Goal: Information Seeking & Learning: Learn about a topic

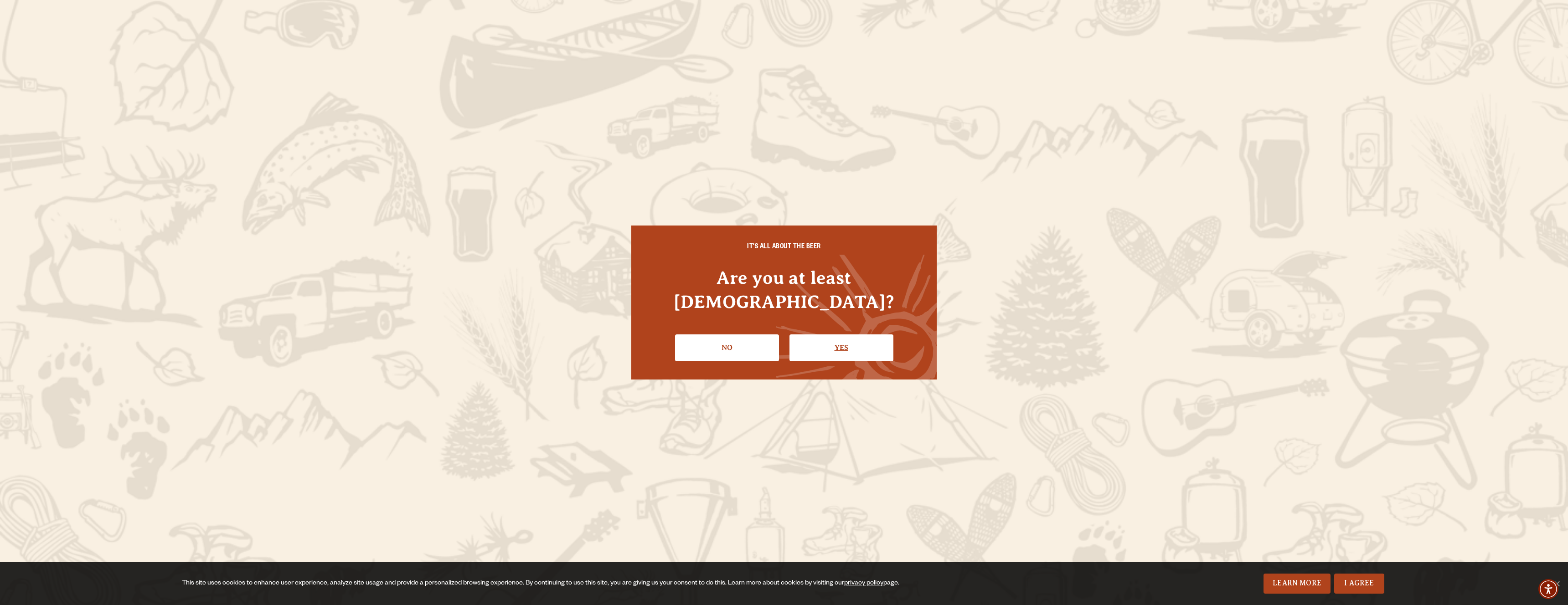
click at [835, 342] on link "Yes" at bounding box center [841, 348] width 104 height 26
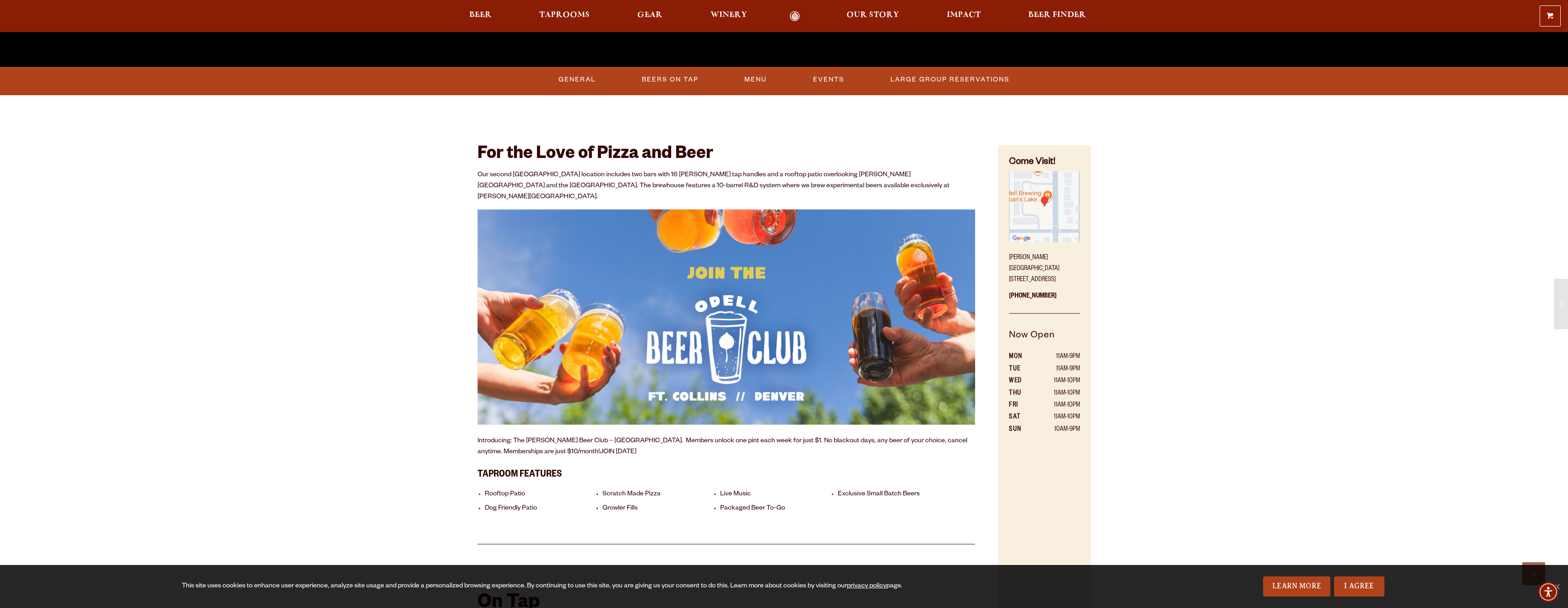
scroll to position [402, 0]
click at [850, 331] on img at bounding box center [726, 316] width 498 height 216
drag, startPoint x: 500, startPoint y: 483, endPoint x: 515, endPoint y: 483, distance: 15.0
click at [515, 490] on li "Rooftop Patio" at bounding box center [541, 494] width 113 height 9
drag, startPoint x: 486, startPoint y: 440, endPoint x: 530, endPoint y: 444, distance: 44.2
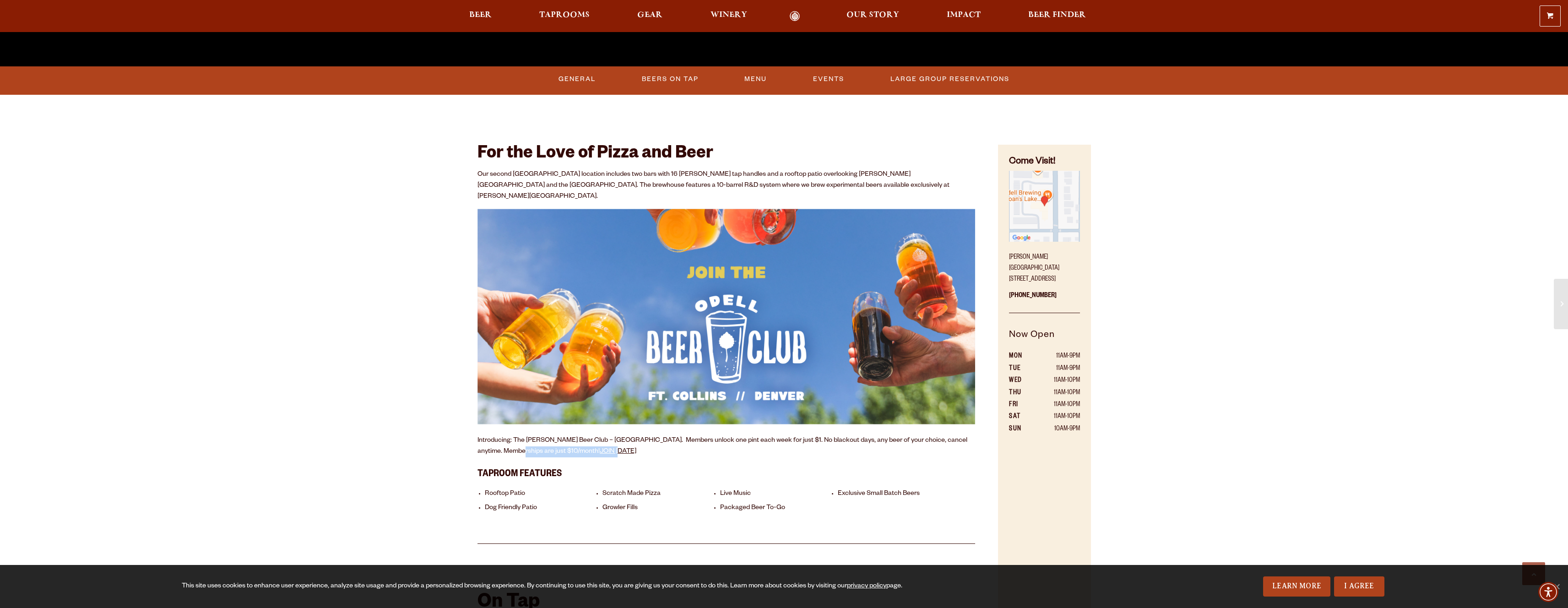
click at [530, 444] on p "Introducing: The Odell Beer Club – Denver. Members unlock one pint each week fo…" at bounding box center [726, 447] width 498 height 22
drag, startPoint x: 521, startPoint y: 429, endPoint x: 717, endPoint y: 429, distance: 196.0
click at [717, 436] on p "Introducing: The Odell Beer Club – Denver. Members unlock one pint each week fo…" at bounding box center [726, 447] width 498 height 22
click at [686, 464] on h3 "Taproom Features" at bounding box center [726, 473] width 498 height 19
drag, startPoint x: 613, startPoint y: 431, endPoint x: 675, endPoint y: 430, distance: 62.0
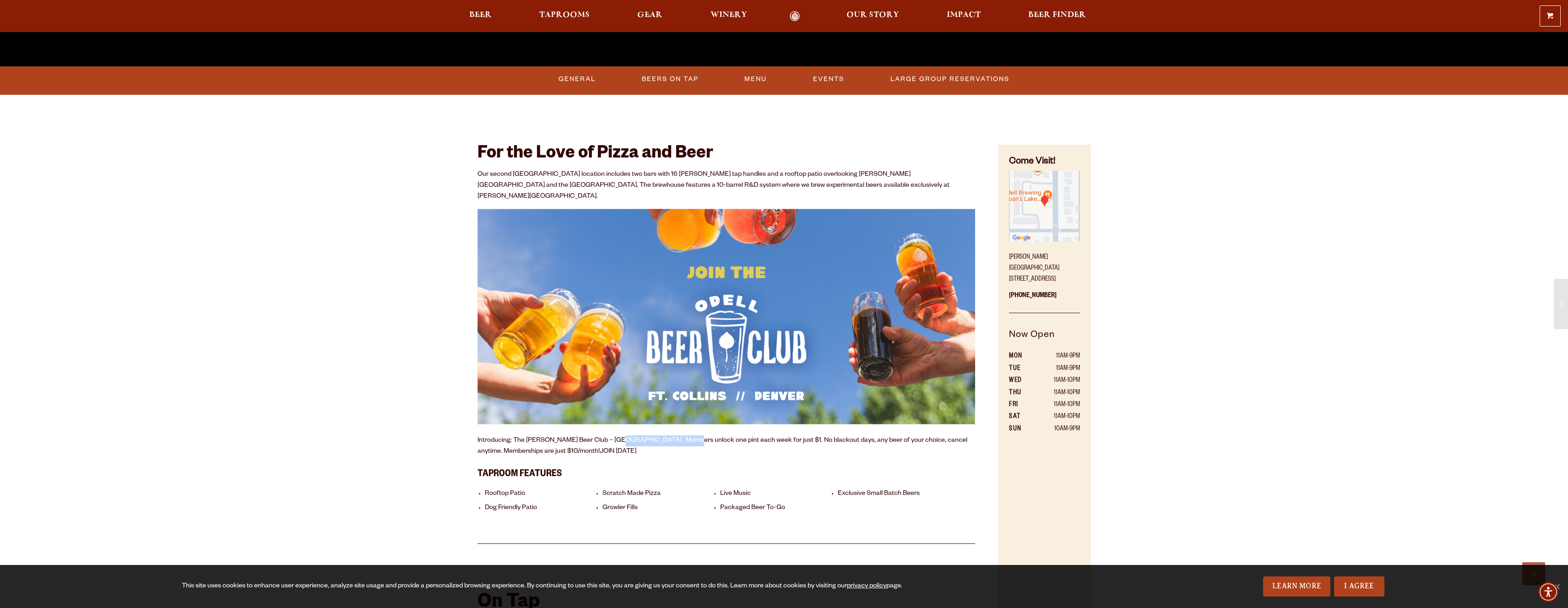
click at [675, 436] on p "Introducing: The Odell Beer Club – Denver. Members unlock one pint each week fo…" at bounding box center [726, 447] width 498 height 22
click at [674, 464] on h3 "Taproom Features" at bounding box center [726, 473] width 498 height 19
drag, startPoint x: 701, startPoint y: 429, endPoint x: 742, endPoint y: 434, distance: 41.3
click at [748, 436] on p "Introducing: The Odell Beer Club – Denver. Members unlock one pint each week fo…" at bounding box center [726, 447] width 498 height 22
click at [723, 443] on p "Introducing: The Odell Beer Club – Denver. Members unlock one pint each week fo…" at bounding box center [726, 447] width 498 height 22
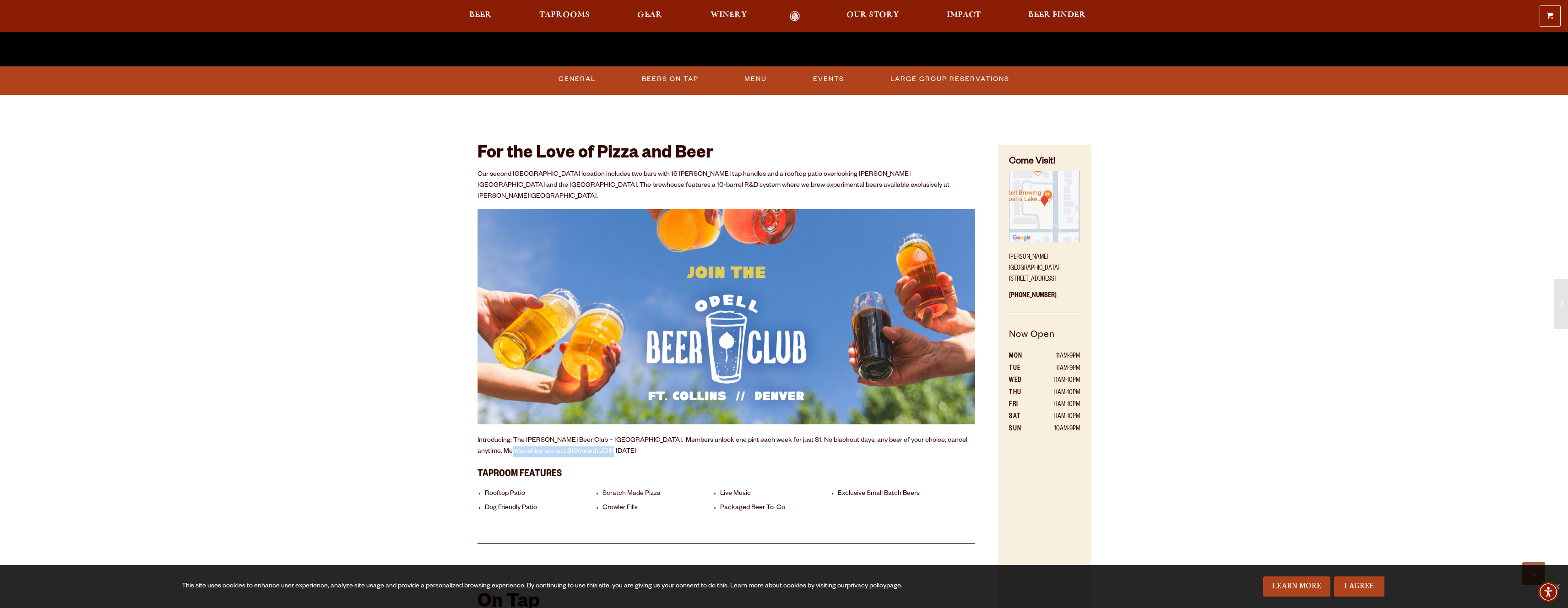
drag, startPoint x: 477, startPoint y: 439, endPoint x: 523, endPoint y: 445, distance: 46.4
click at [525, 444] on p "Introducing: The Odell Beer Club – Denver. Members unlock one pint each week fo…" at bounding box center [726, 447] width 498 height 22
click at [653, 440] on p "Introducing: The Odell Beer Club – Denver. Members unlock one pint each week fo…" at bounding box center [726, 447] width 498 height 22
drag, startPoint x: 708, startPoint y: 428, endPoint x: 743, endPoint y: 428, distance: 35.0
click at [744, 436] on p "Introducing: The Odell Beer Club – Denver. Members unlock one pint each week fo…" at bounding box center [726, 447] width 498 height 22
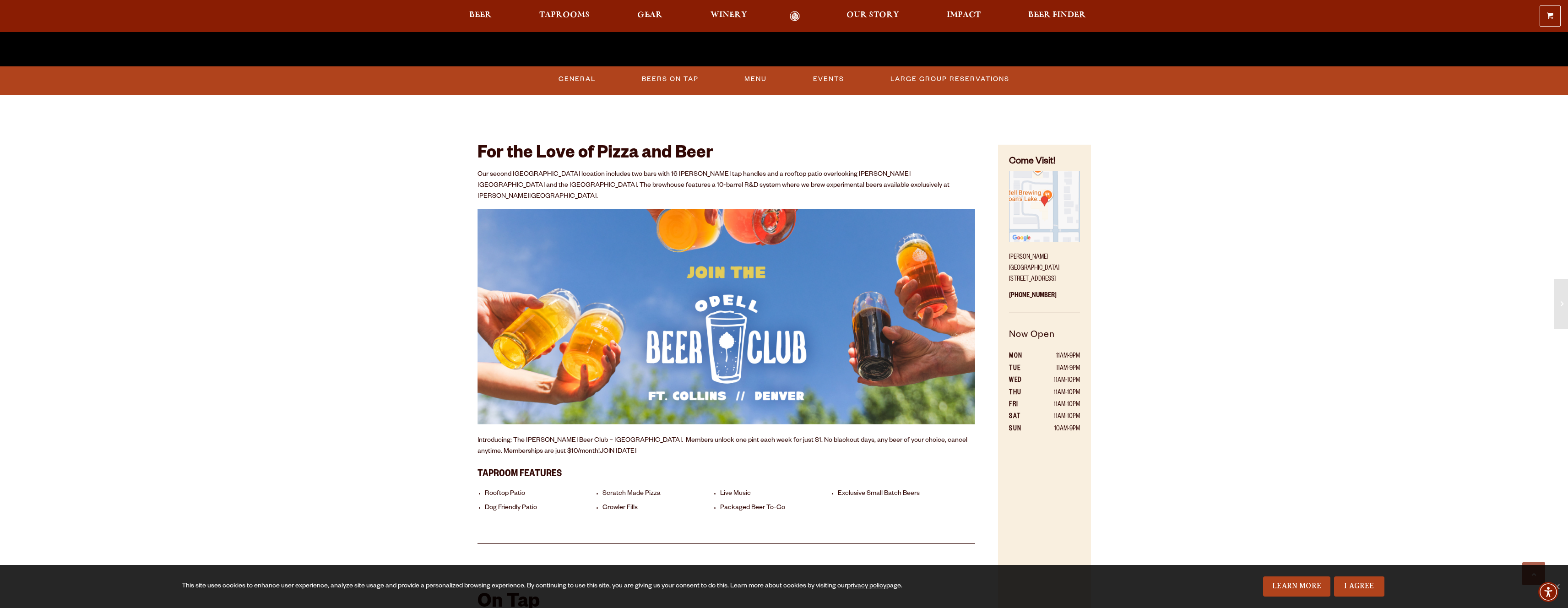
click at [729, 440] on p "Introducing: The Odell Beer Club – Denver. Members unlock one pint each week fo…" at bounding box center [726, 447] width 498 height 22
drag, startPoint x: 641, startPoint y: 429, endPoint x: 716, endPoint y: 431, distance: 75.0
click at [716, 436] on p "Introducing: The Odell Beer Club – Denver. Members unlock one pint each week fo…" at bounding box center [726, 447] width 498 height 22
click at [695, 439] on p "Introducing: The Odell Beer Club – Denver. Members unlock one pint each week fo…" at bounding box center [726, 447] width 498 height 22
drag, startPoint x: 670, startPoint y: 428, endPoint x: 720, endPoint y: 431, distance: 50.1
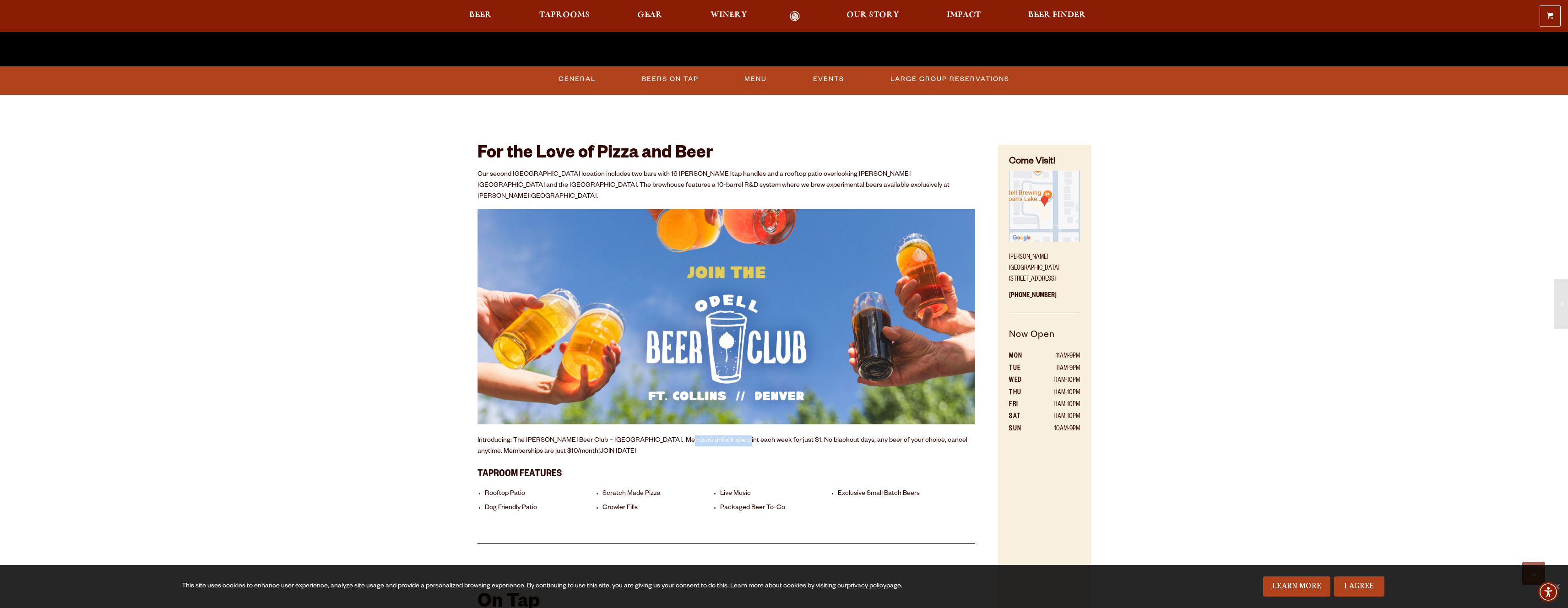
click at [720, 436] on p "Introducing: The Odell Beer Club – Denver. Members unlock one pint each week fo…" at bounding box center [726, 447] width 498 height 22
click at [757, 442] on p "Introducing: The Odell Beer Club – Denver. Members unlock one pint each week fo…" at bounding box center [726, 447] width 498 height 22
drag, startPoint x: 759, startPoint y: 430, endPoint x: 896, endPoint y: 429, distance: 137.0
click at [896, 436] on p "Introducing: The Odell Beer Club – Denver. Members unlock one pint each week fo…" at bounding box center [726, 447] width 498 height 22
drag, startPoint x: 930, startPoint y: 429, endPoint x: 967, endPoint y: 428, distance: 37.0
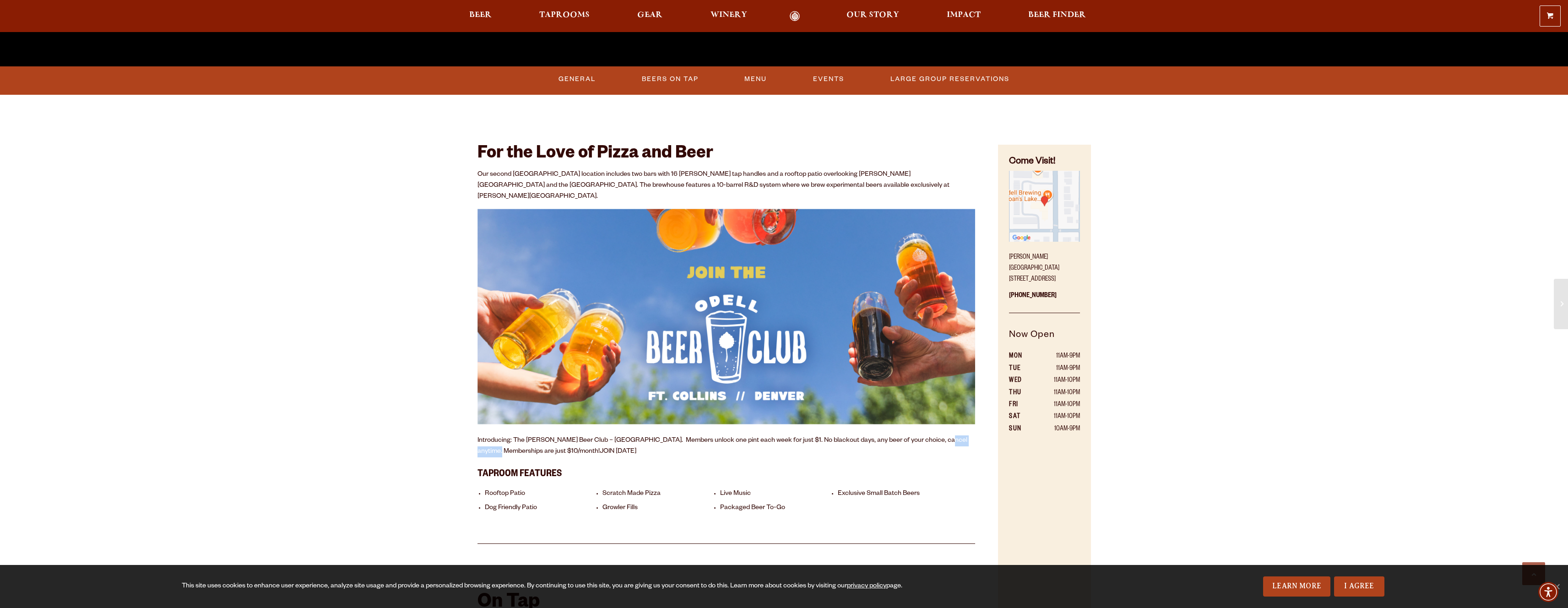
click at [967, 436] on p "Introducing: The Odell Beer Club – Denver. Members unlock one pint each week fo…" at bounding box center [726, 447] width 498 height 22
drag, startPoint x: 488, startPoint y: 437, endPoint x: 527, endPoint y: 437, distance: 39.0
click at [527, 437] on p "Introducing: The Odell Beer Club – Denver. Members unlock one pint each week fo…" at bounding box center [726, 447] width 498 height 22
drag, startPoint x: 485, startPoint y: 481, endPoint x: 503, endPoint y: 470, distance: 21.1
click at [520, 490] on li "Rooftop Patio" at bounding box center [541, 494] width 113 height 9
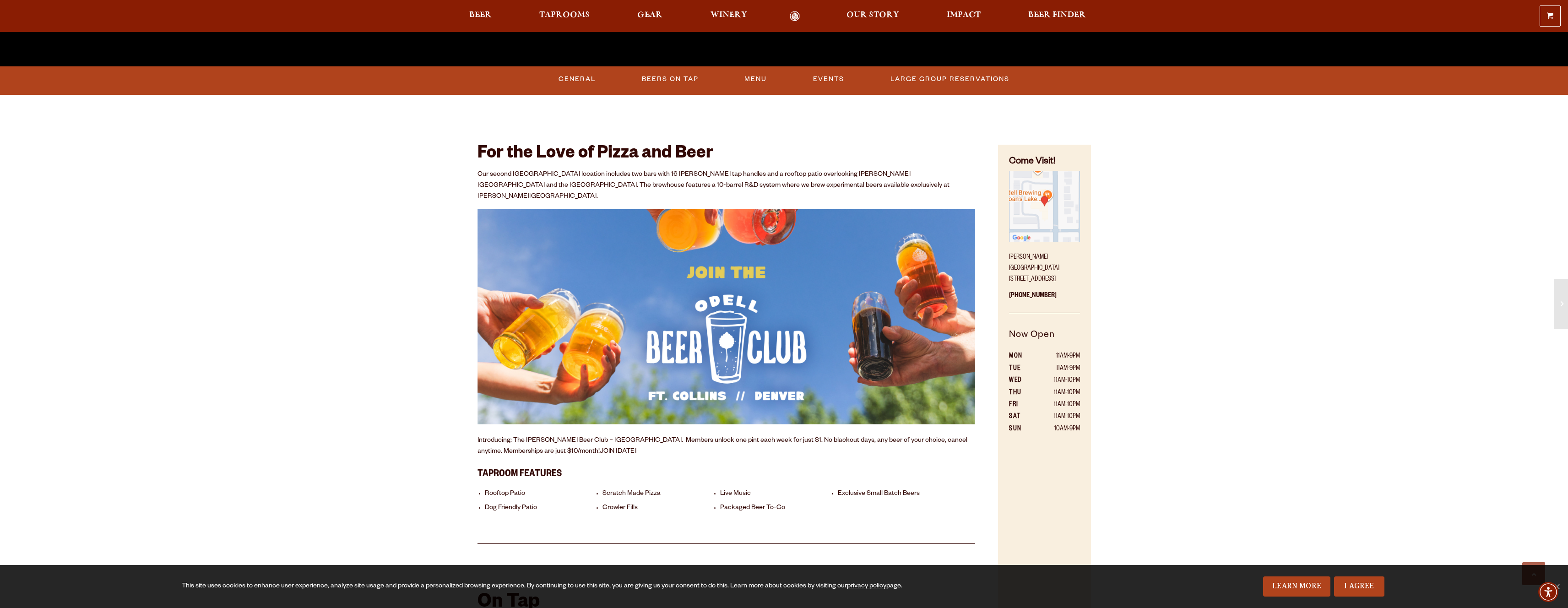
drag, startPoint x: 496, startPoint y: 453, endPoint x: 560, endPoint y: 456, distance: 64.1
click at [560, 464] on h3 "Taproom Features" at bounding box center [726, 473] width 498 height 19
drag, startPoint x: 537, startPoint y: 175, endPoint x: 623, endPoint y: 176, distance: 86.0
click at [623, 176] on p "Our second Denver location includes two bars with 16 Odell tap handles and a ro…" at bounding box center [726, 186] width 498 height 33
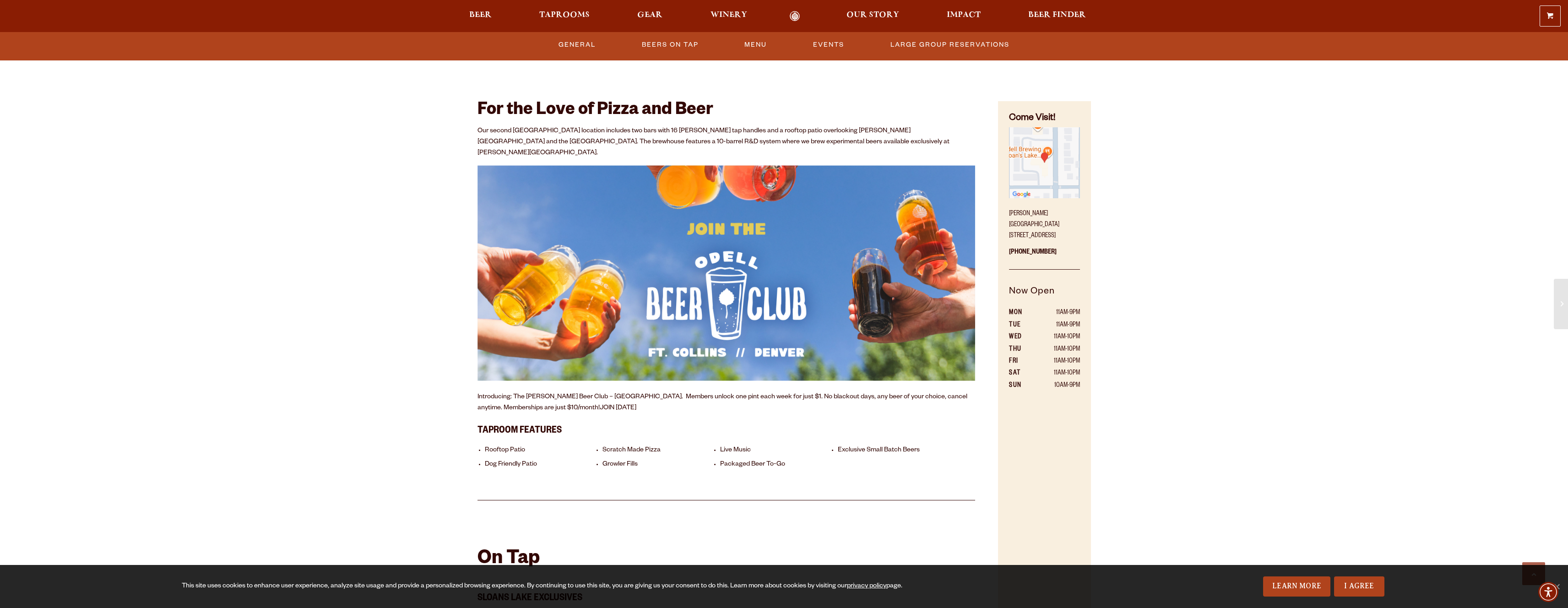
scroll to position [454, 0]
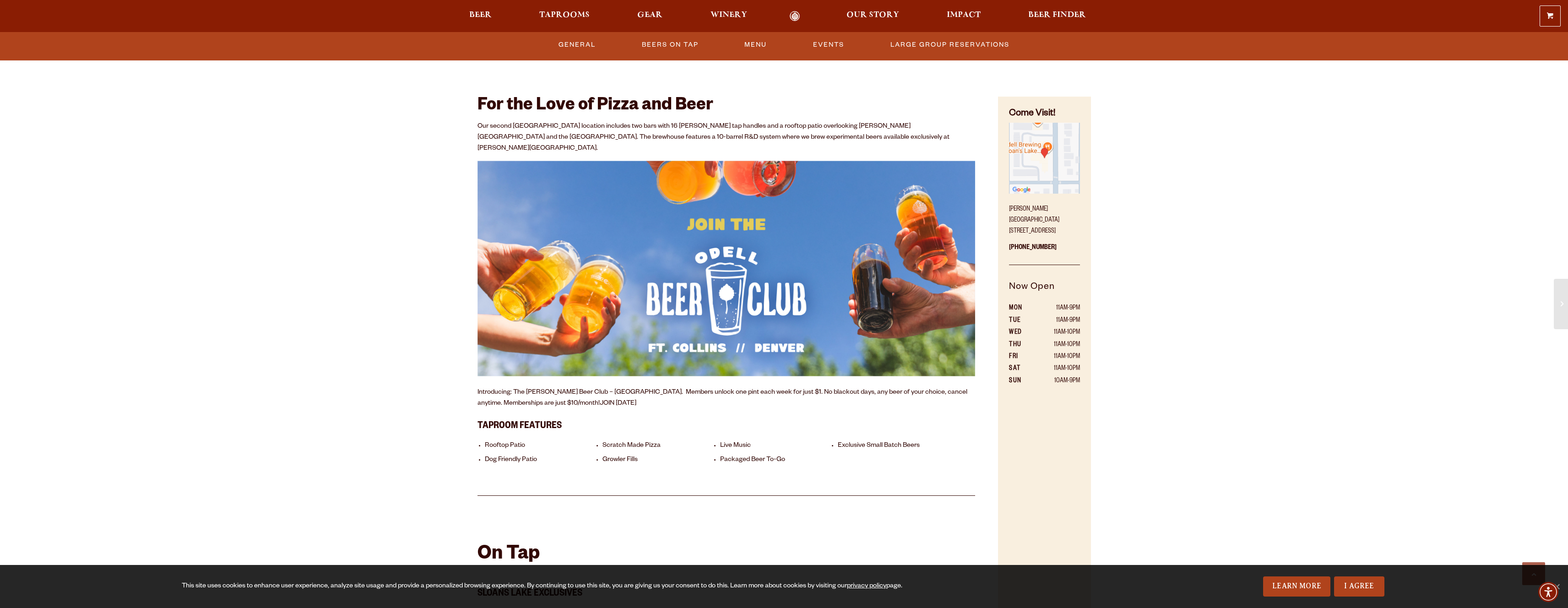
scroll to position [449, 0]
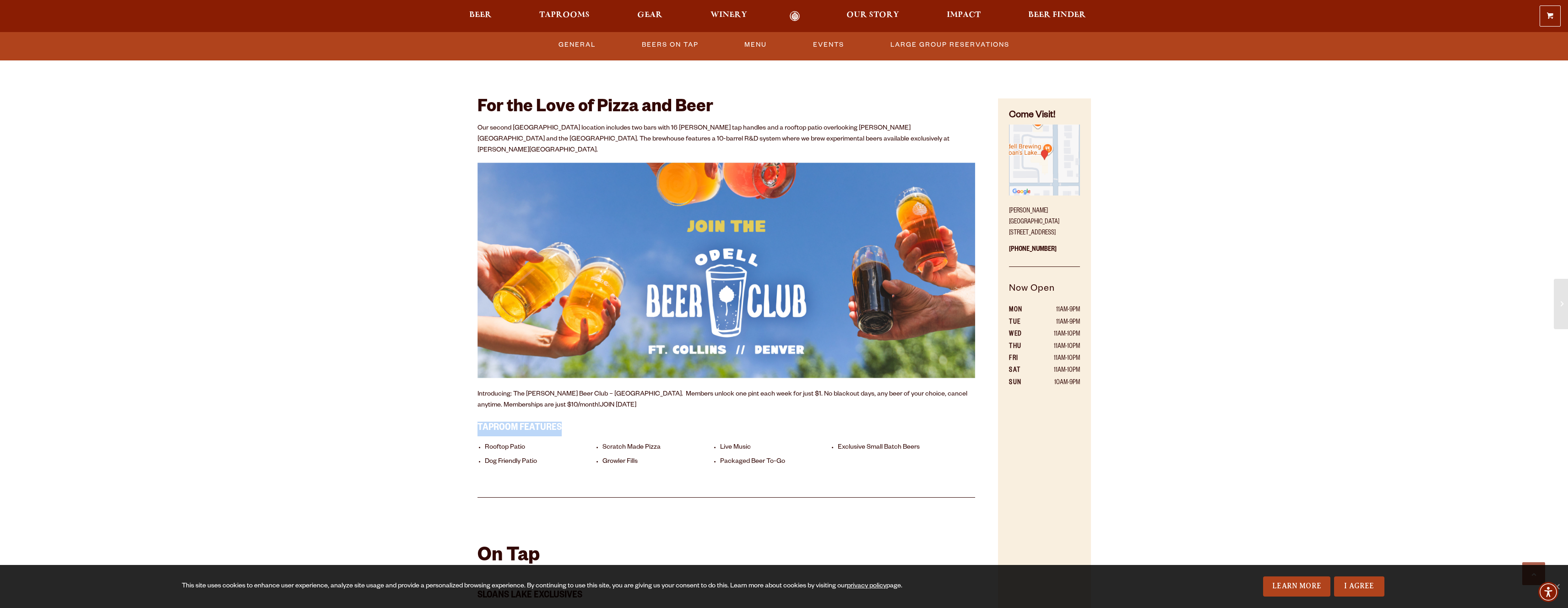
drag, startPoint x: 468, startPoint y: 416, endPoint x: 567, endPoint y: 420, distance: 99.1
click at [567, 420] on div "For the Love of Pizza and Beer Our second Denver location includes two bars wit…" at bounding box center [727, 285] width 544 height 425
click at [567, 420] on h3 "Taproom Features" at bounding box center [726, 426] width 498 height 19
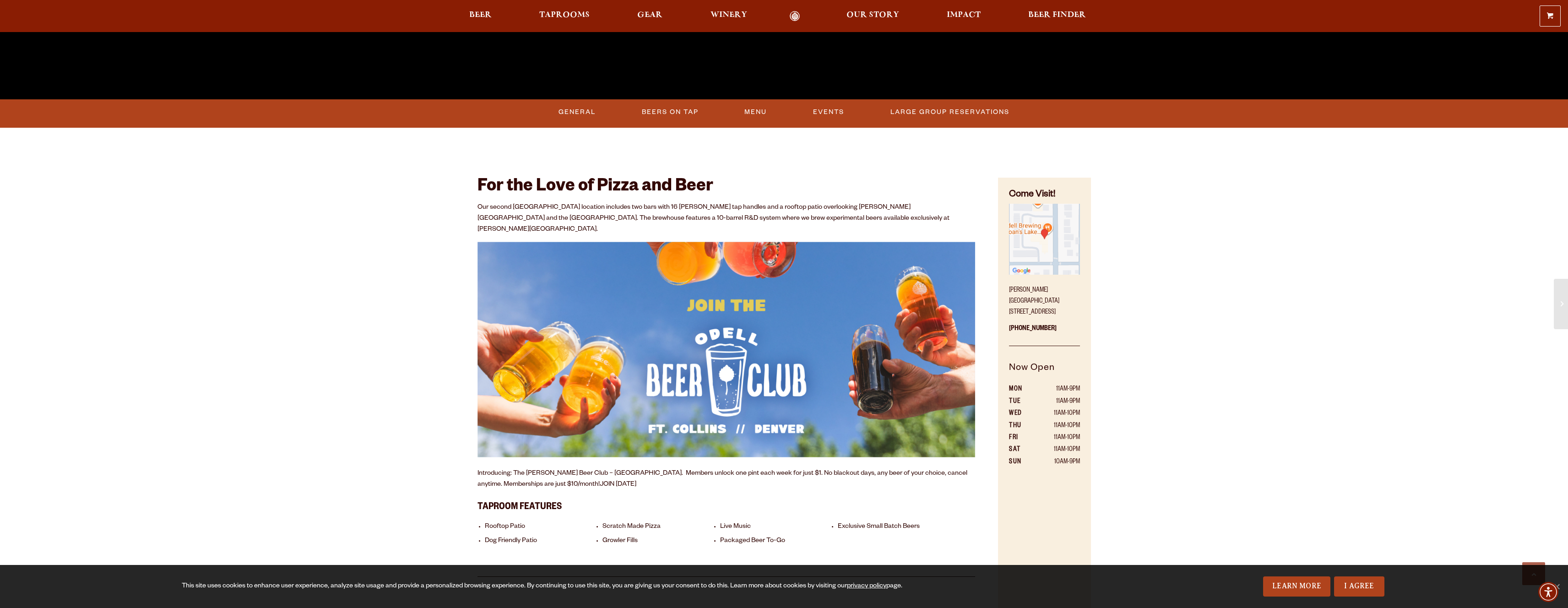
scroll to position [61, 0]
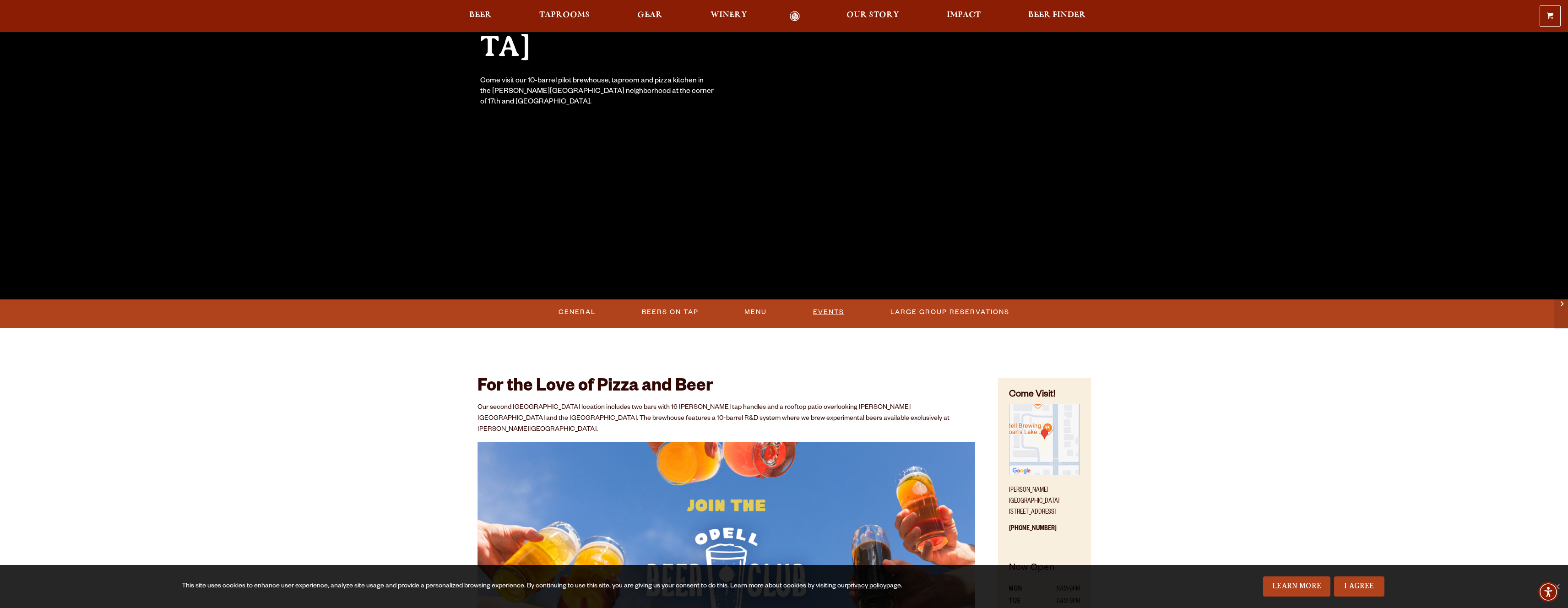
click at [833, 310] on link "Events" at bounding box center [828, 312] width 39 height 21
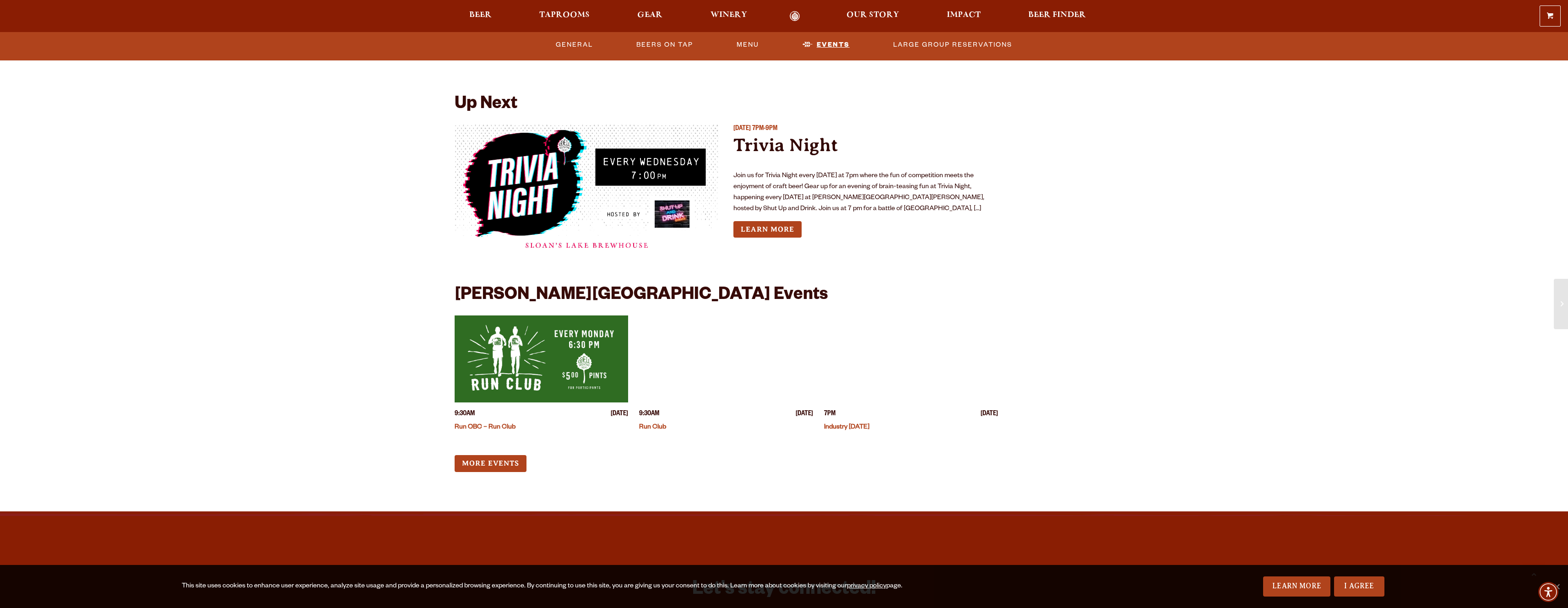
scroll to position [2242, 0]
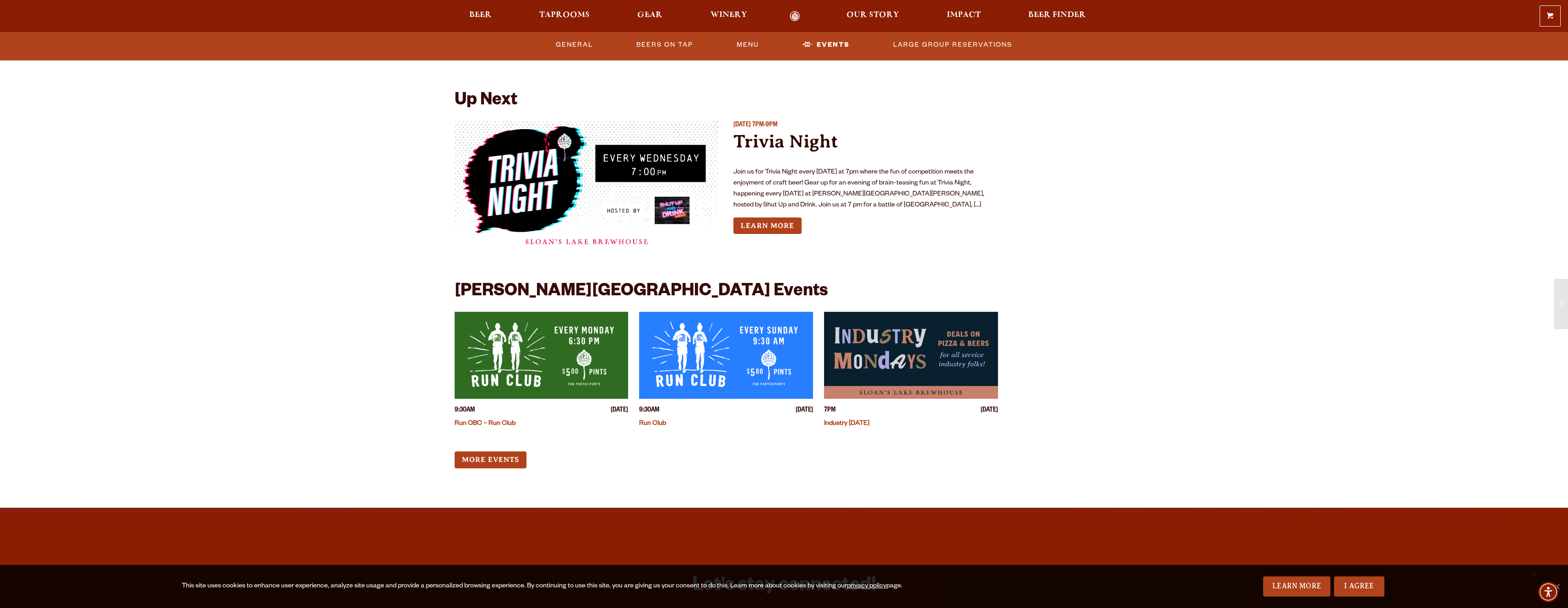
click at [570, 366] on img "View event details" at bounding box center [542, 355] width 174 height 87
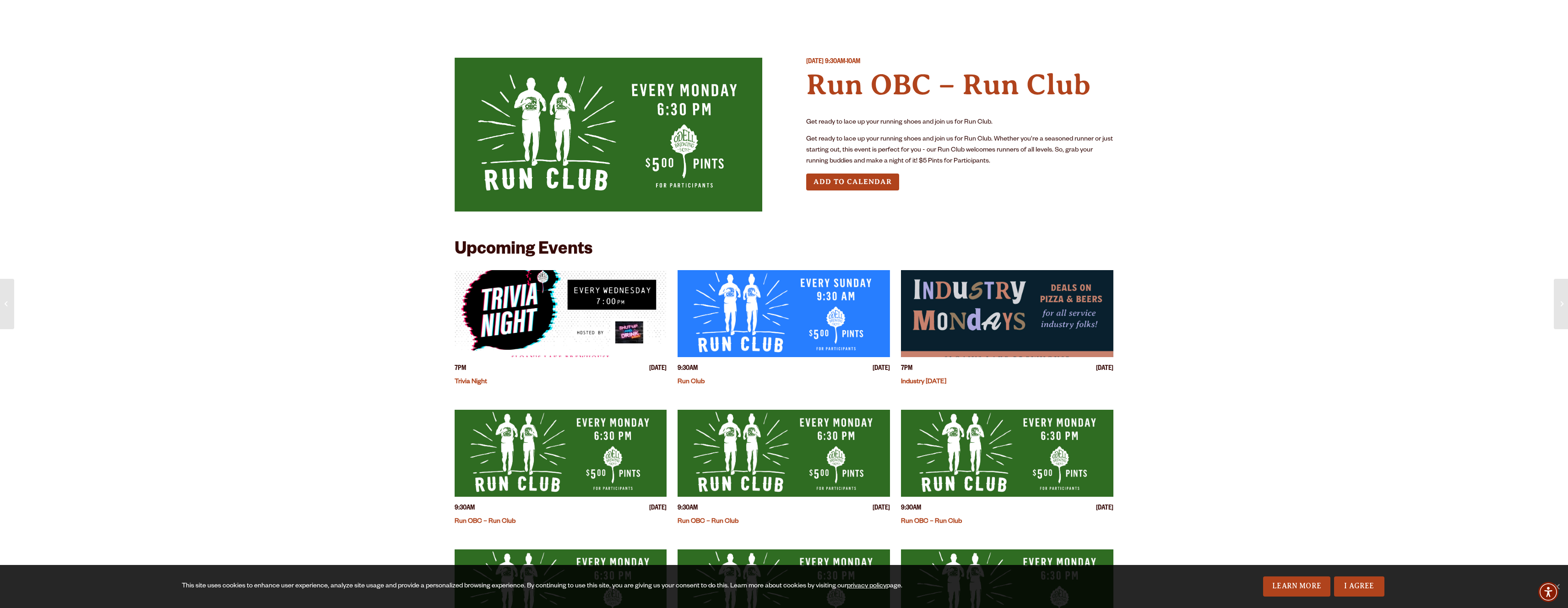
click at [663, 189] on img at bounding box center [608, 135] width 307 height 154
drag, startPoint x: 819, startPoint y: 123, endPoint x: 948, endPoint y: 152, distance: 132.2
click at [961, 130] on div "Get ready to lace up your running shoes and join us for Run Club. Get ready to …" at bounding box center [960, 143] width 307 height 50
drag, startPoint x: 965, startPoint y: 160, endPoint x: 1029, endPoint y: 157, distance: 64.1
click at [1026, 158] on p "Get ready to lace up your running shoes and join us for Run Club. Whether you'r…" at bounding box center [960, 150] width 307 height 33
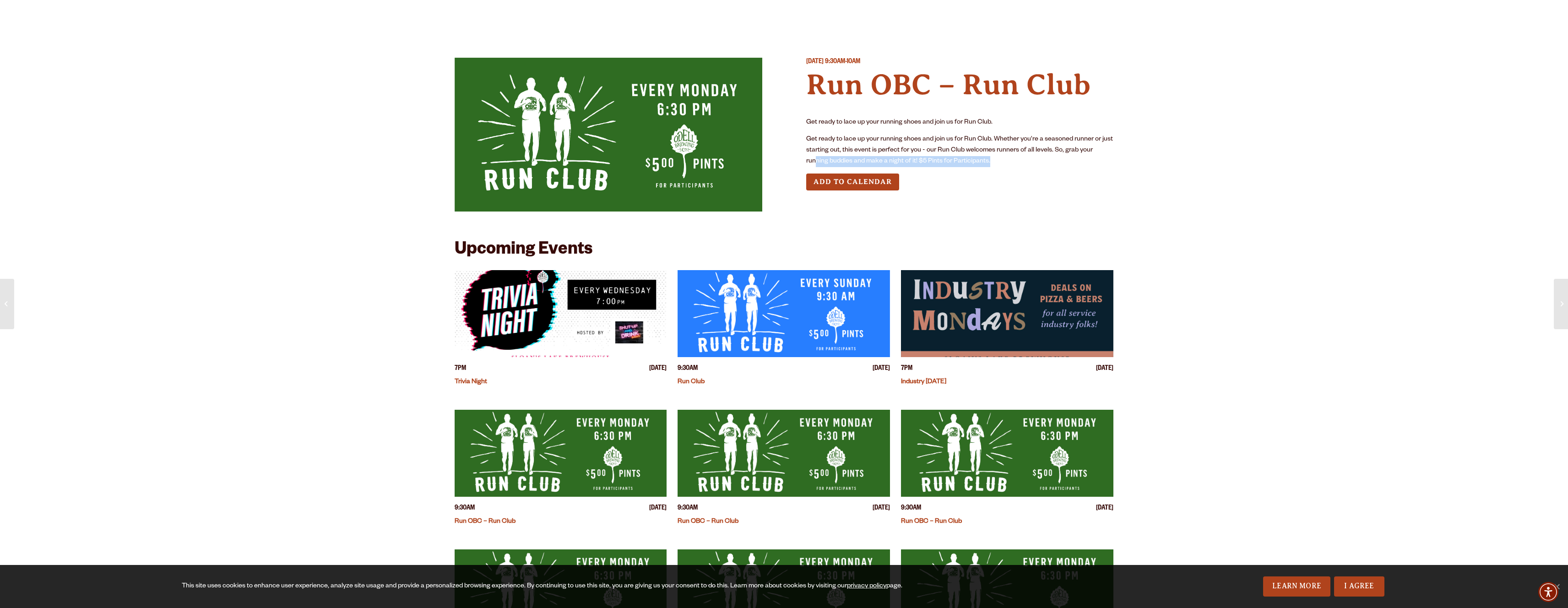
drag, startPoint x: 833, startPoint y: 161, endPoint x: 990, endPoint y: 159, distance: 157.0
click at [990, 159] on p "Get ready to lace up your running shoes and join us for Run Club. Whether you'r…" at bounding box center [960, 150] width 307 height 33
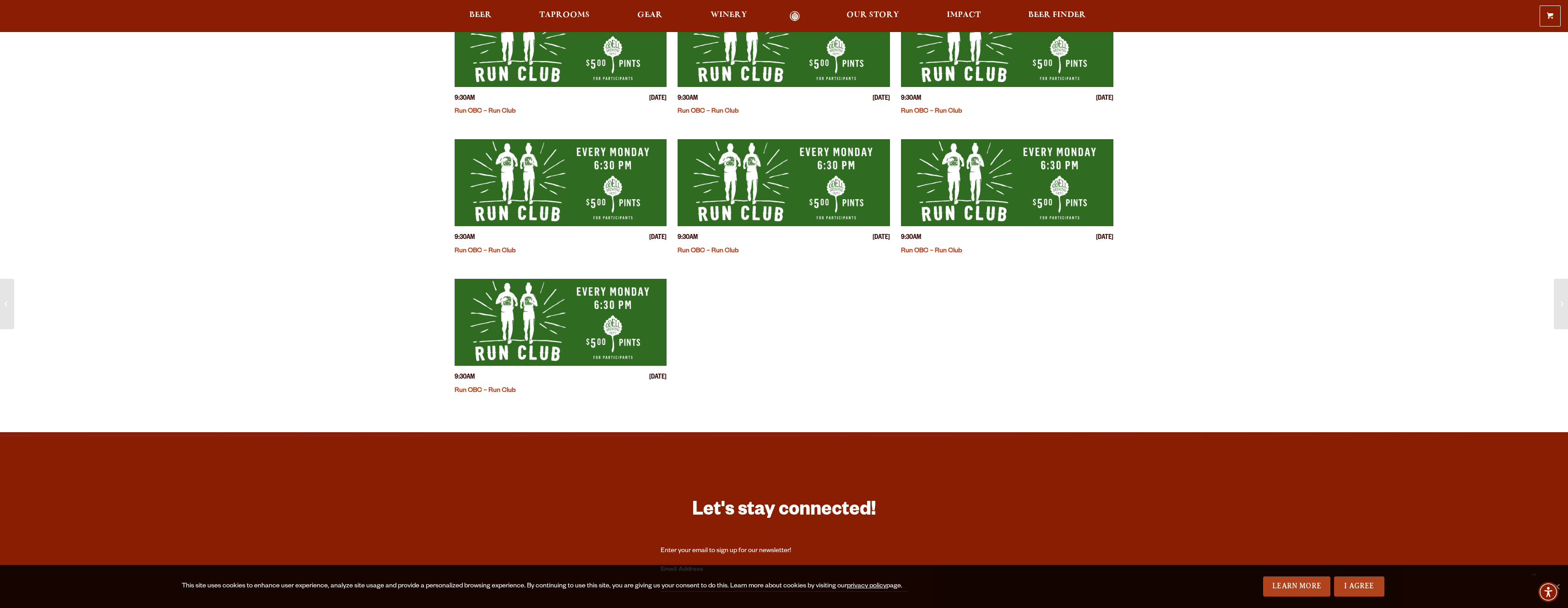
scroll to position [101, 0]
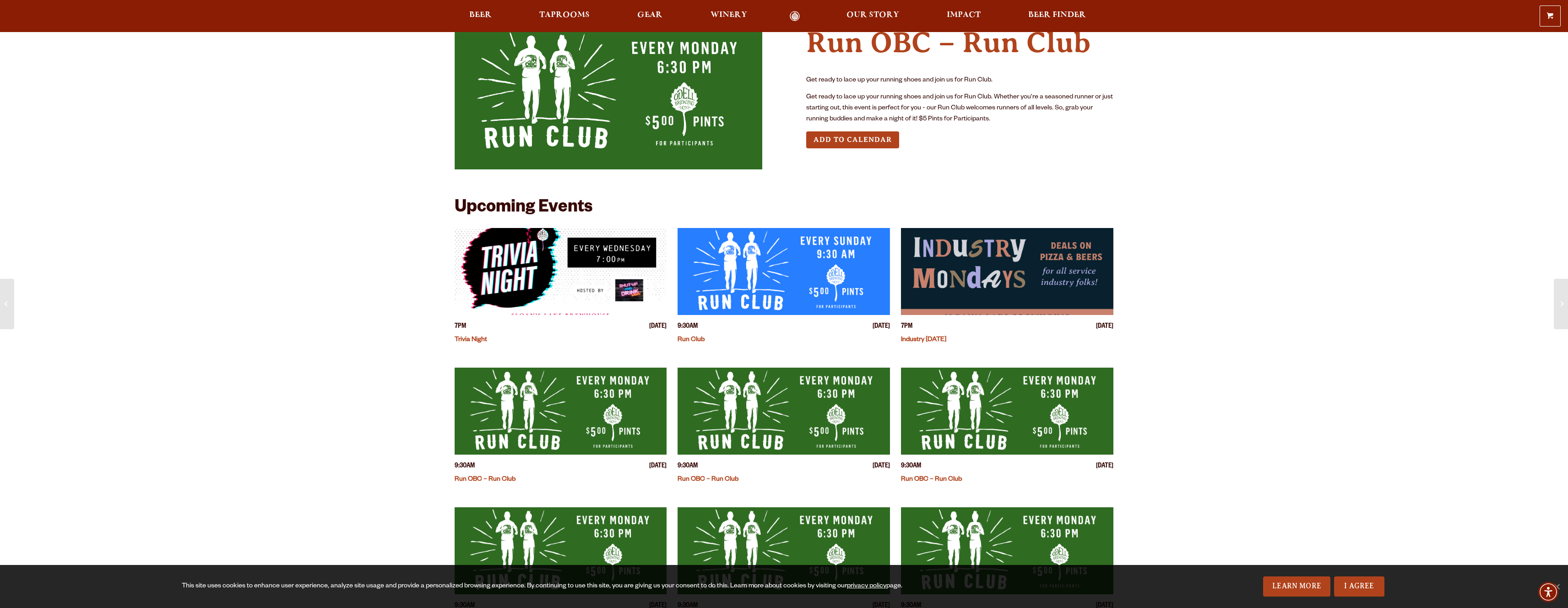
scroll to position [40, 0]
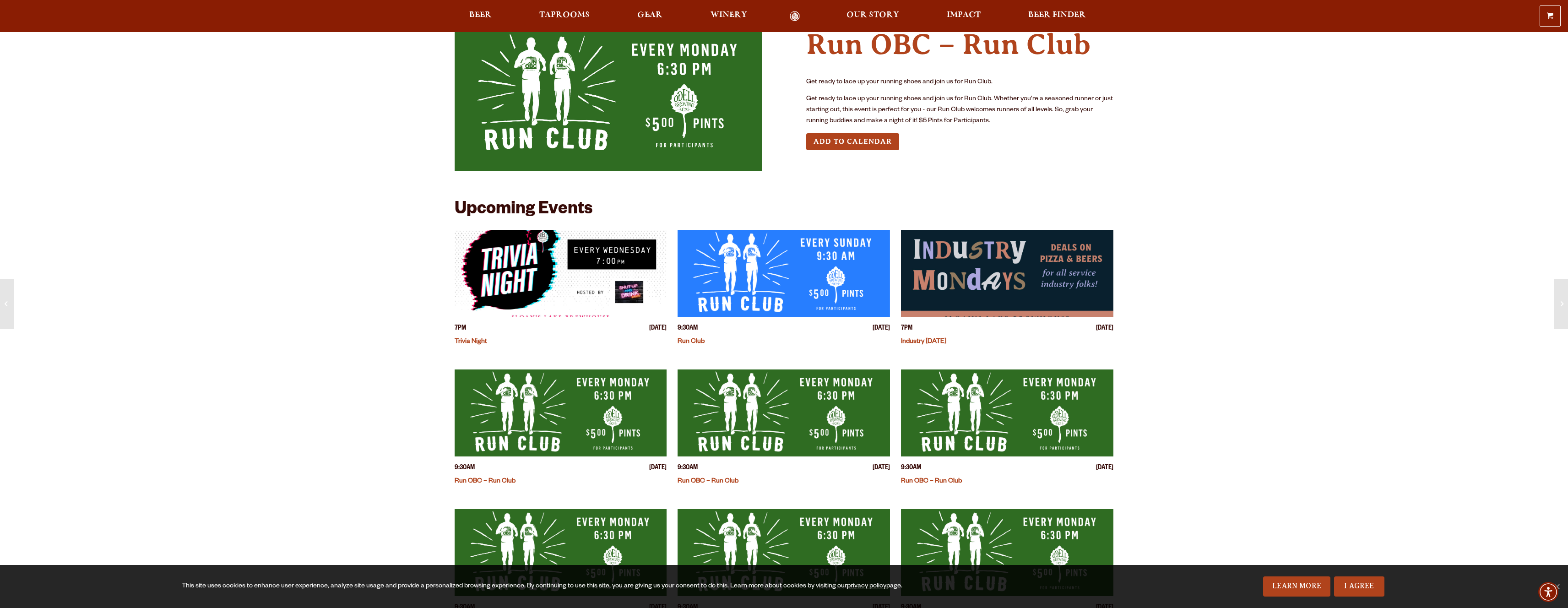
click at [853, 272] on img "View event details" at bounding box center [783, 273] width 212 height 87
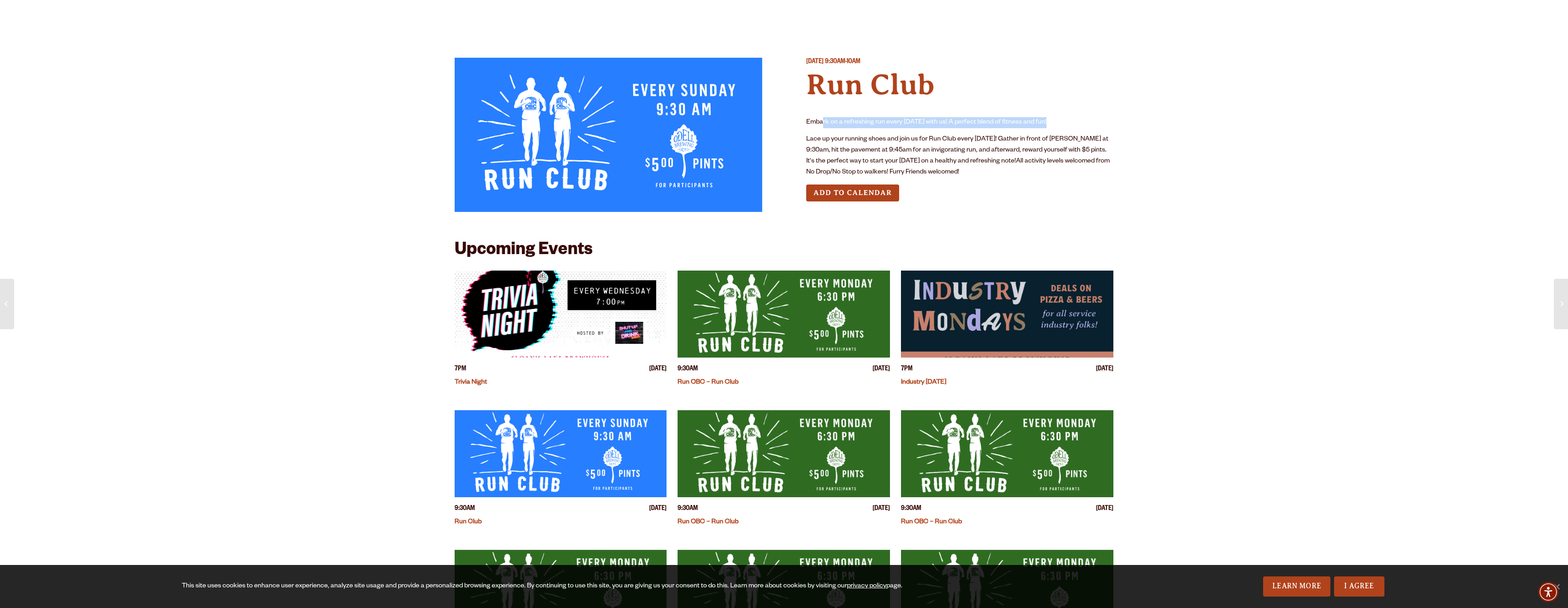
drag, startPoint x: 841, startPoint y: 124, endPoint x: 1072, endPoint y: 127, distance: 231.0
click at [1072, 127] on p "Embark on a refreshing run every Sunday with us! A perfect blend of fitness and…" at bounding box center [960, 123] width 307 height 11
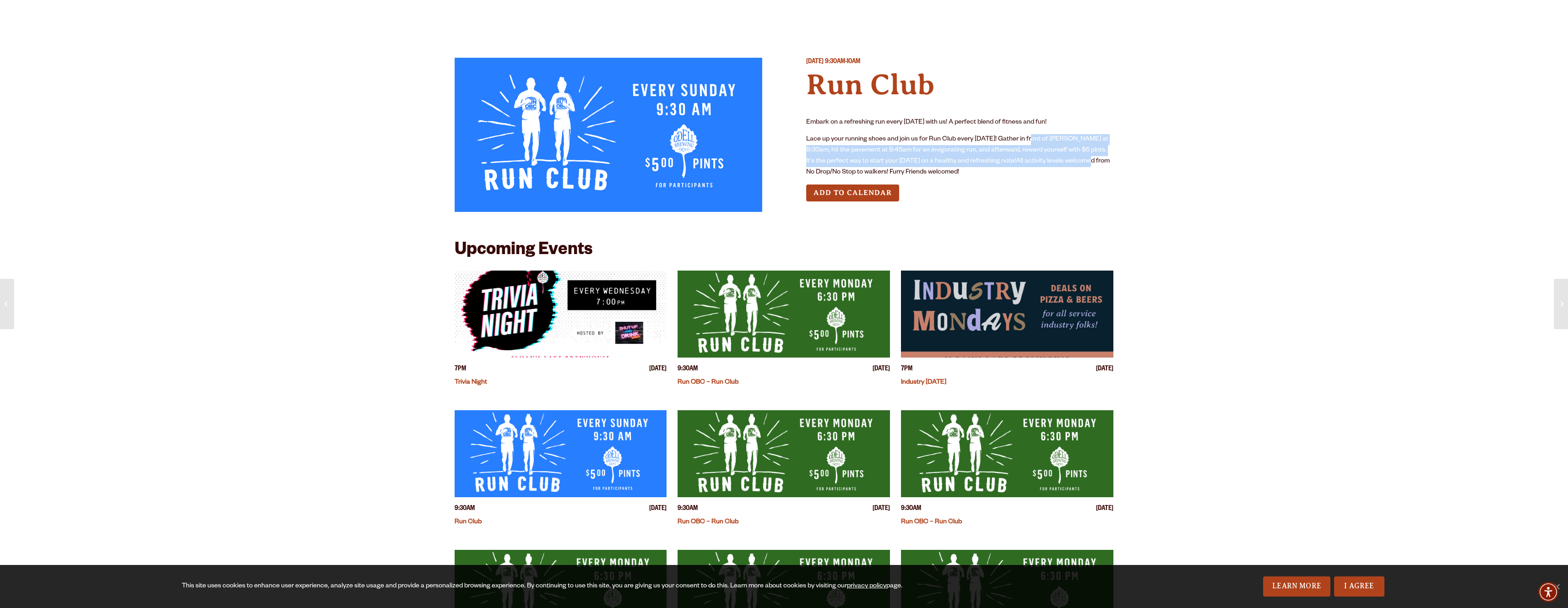
drag, startPoint x: 1091, startPoint y: 136, endPoint x: 1078, endPoint y: 163, distance: 30.0
click at [1094, 159] on p "Lace up your running shoes and join us for Run Club every Sunday! Gather in fro…" at bounding box center [960, 156] width 307 height 44
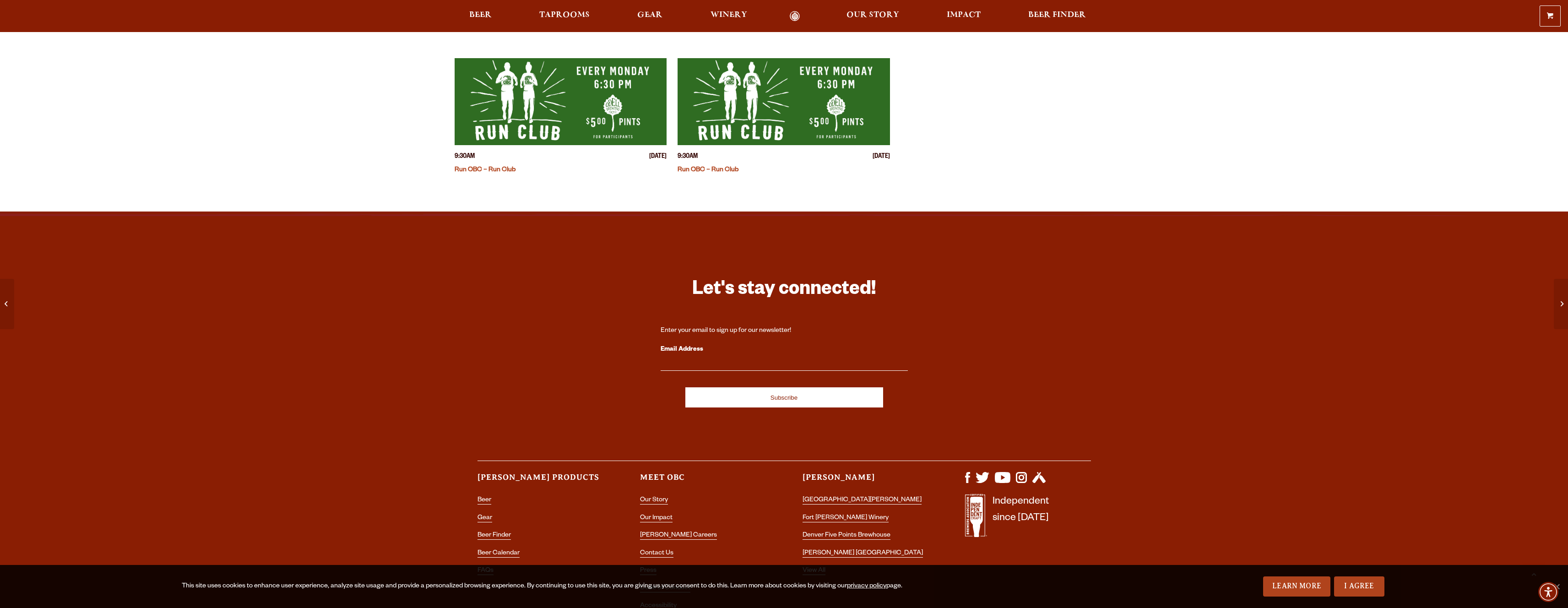
scroll to position [552, 0]
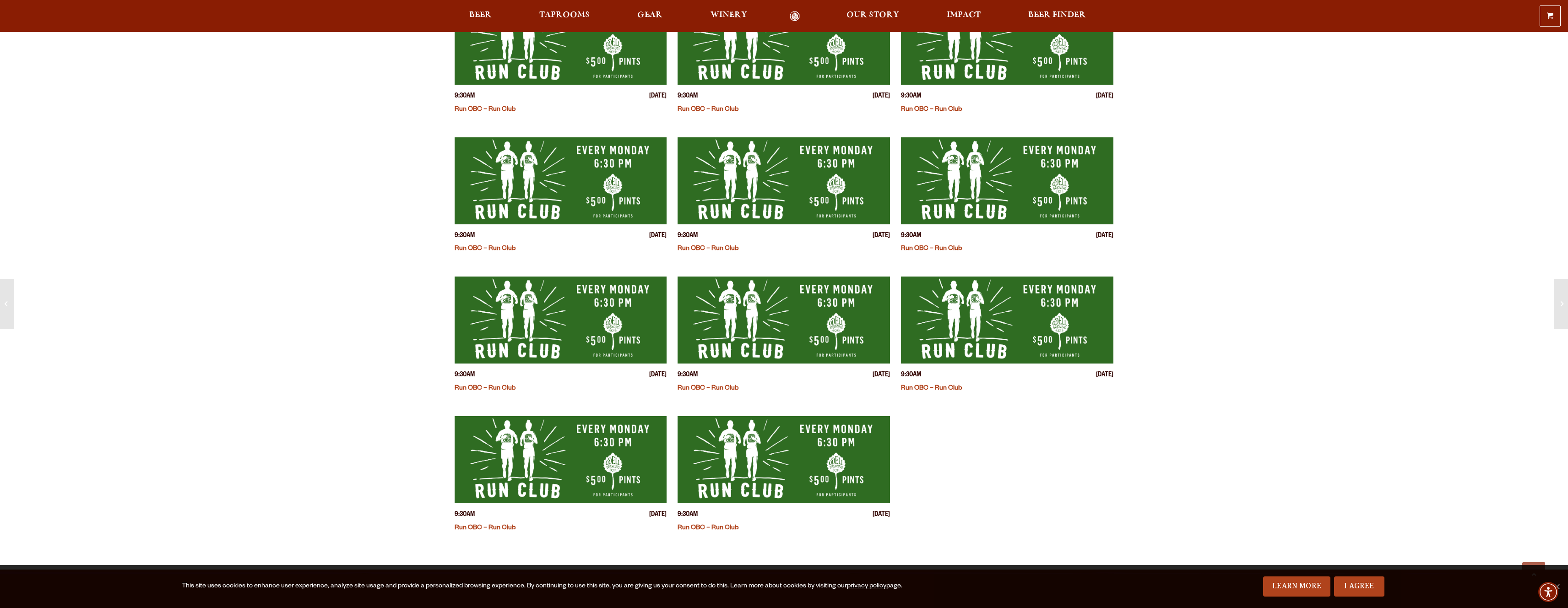
click at [704, 250] on link "Run OBC – Run Club" at bounding box center [708, 249] width 61 height 7
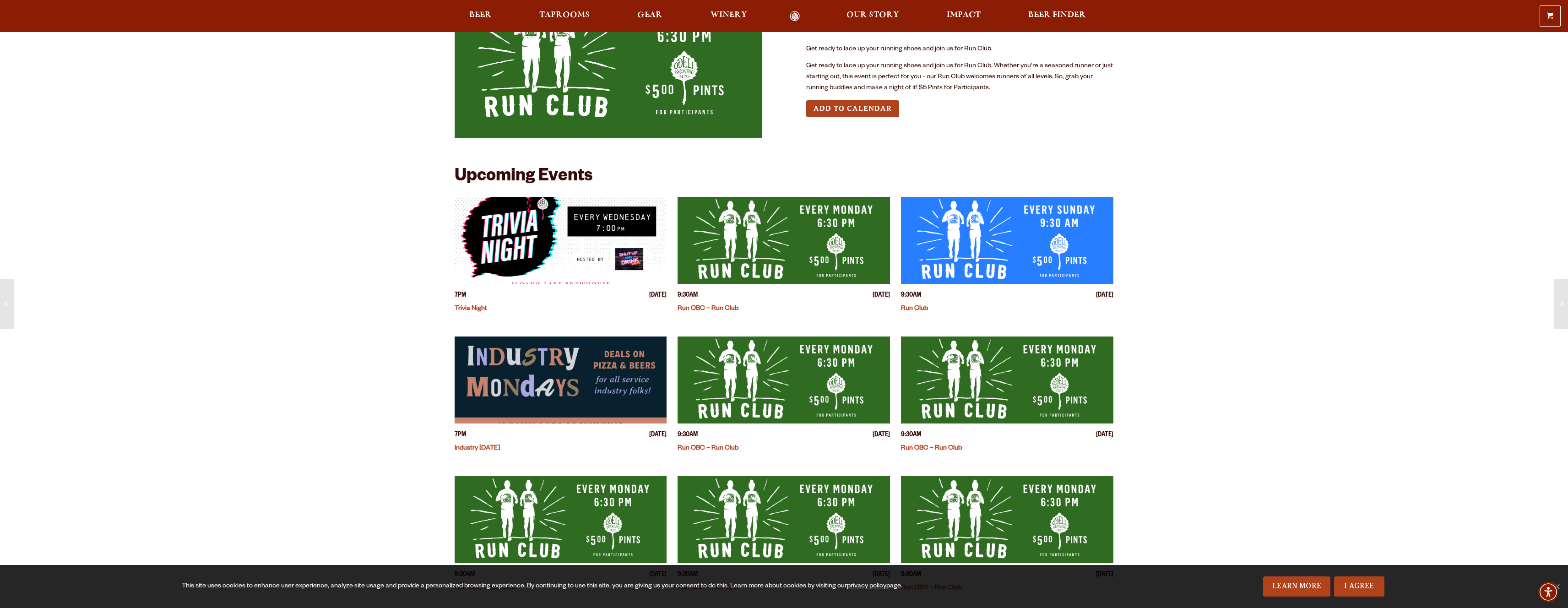
scroll to position [290, 0]
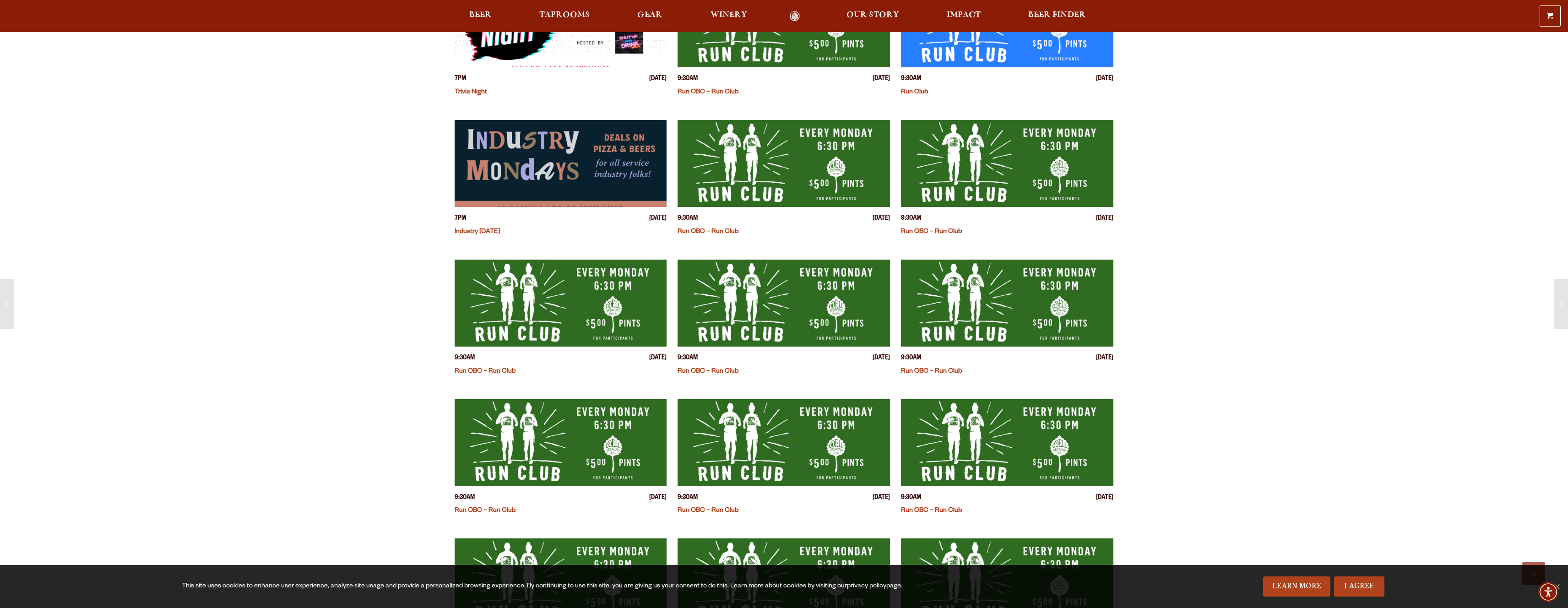
click at [438, 302] on div "[DATE] 9:30AM-10AM Run OBC – Run Club Get ready to lace up your running shoes a…" at bounding box center [784, 509] width 1568 height 1598
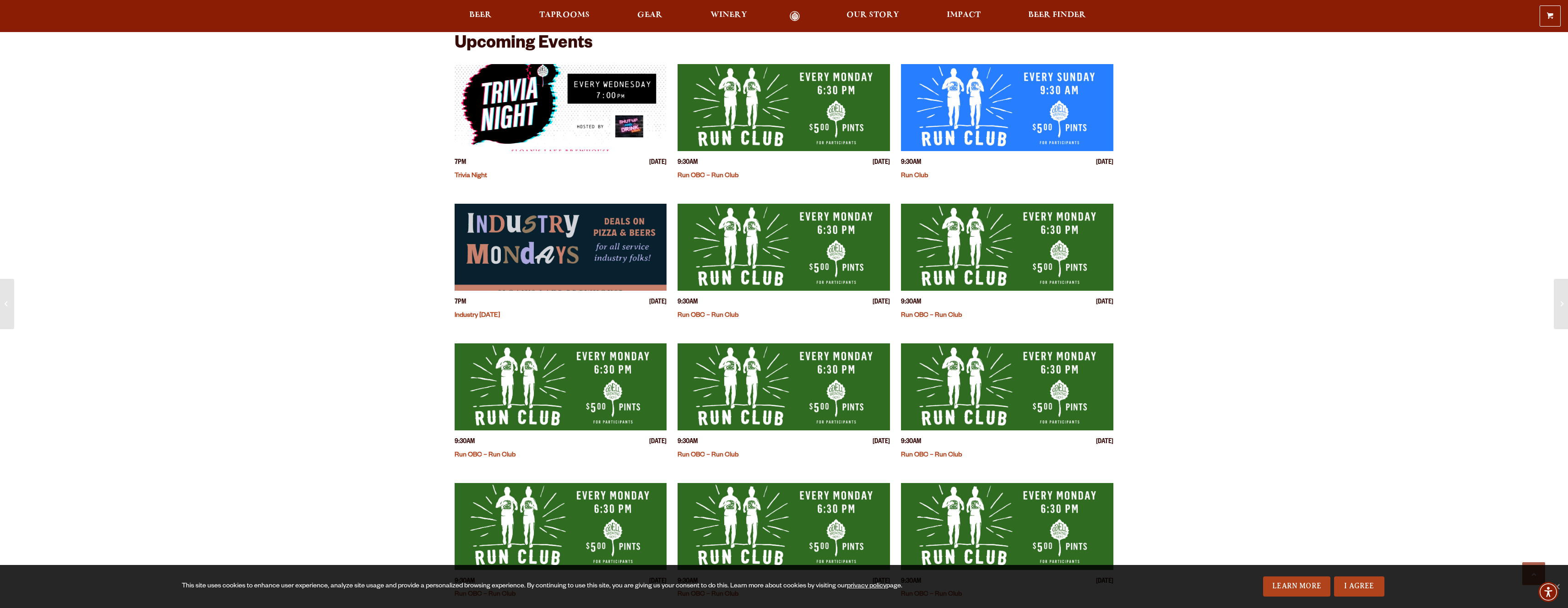
scroll to position [0, 0]
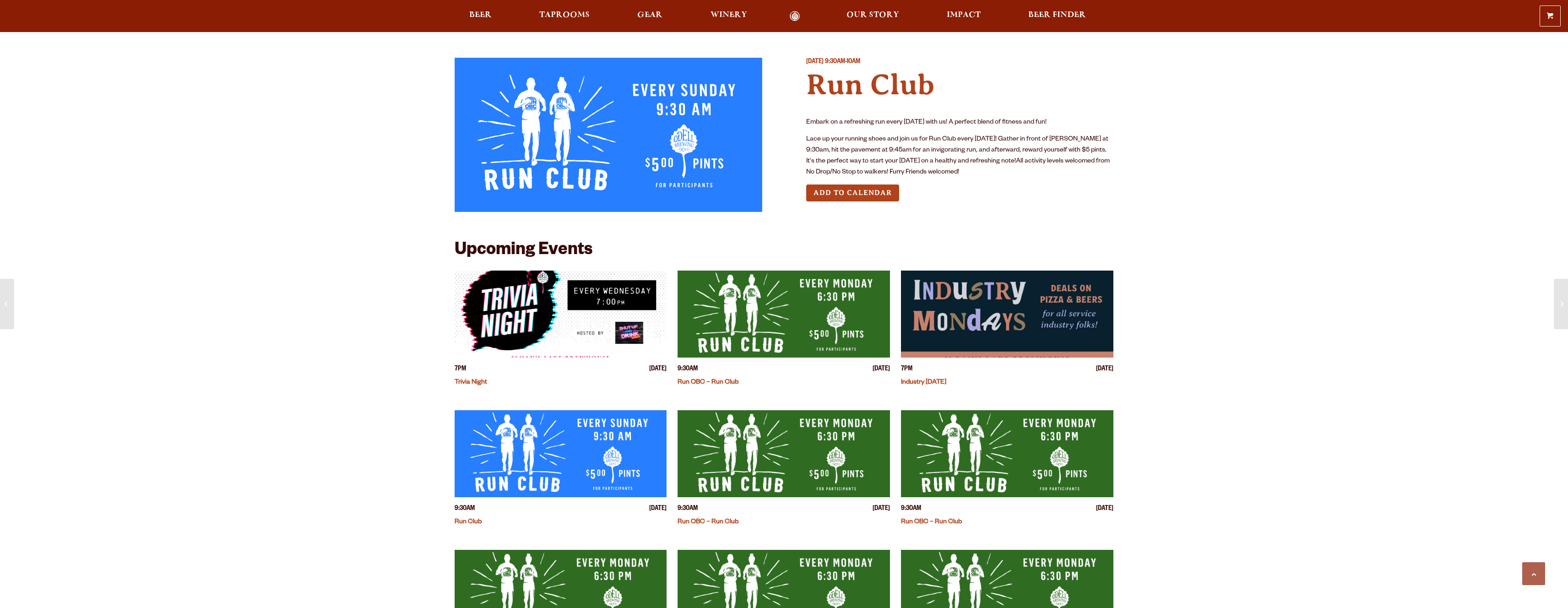
scroll to position [552, 0]
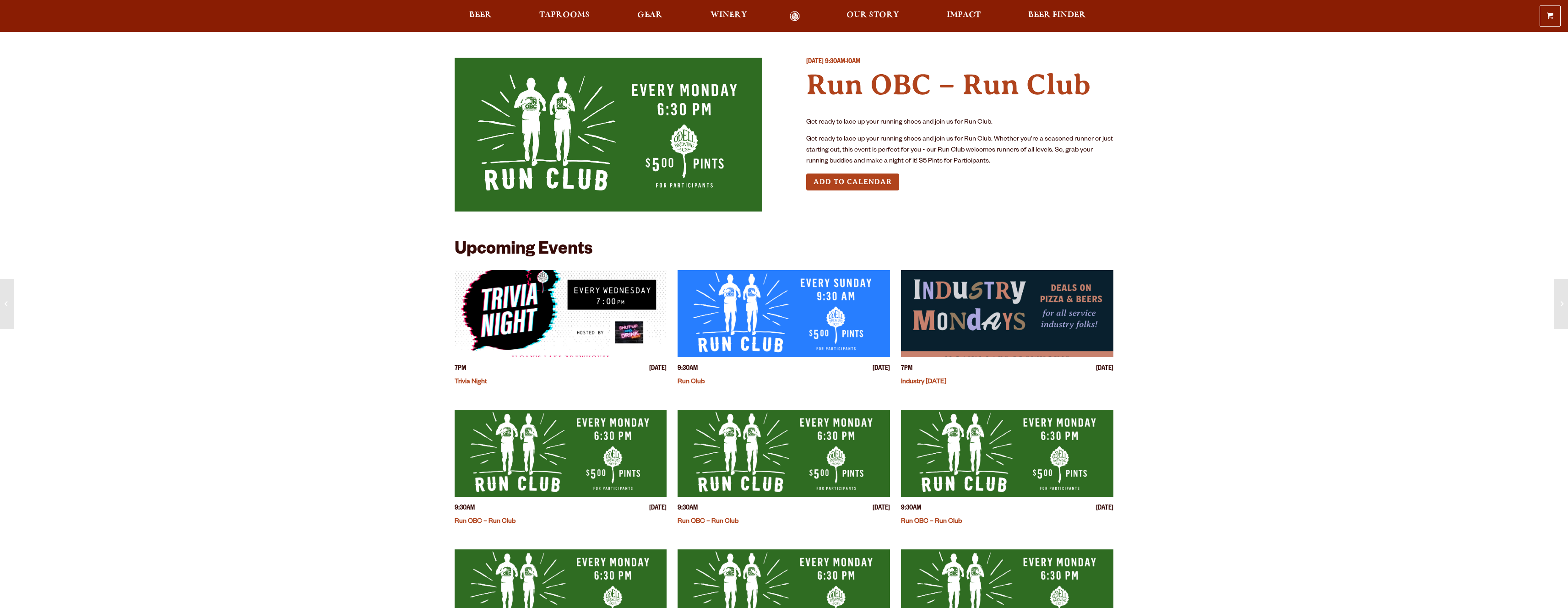
scroll to position [40, 0]
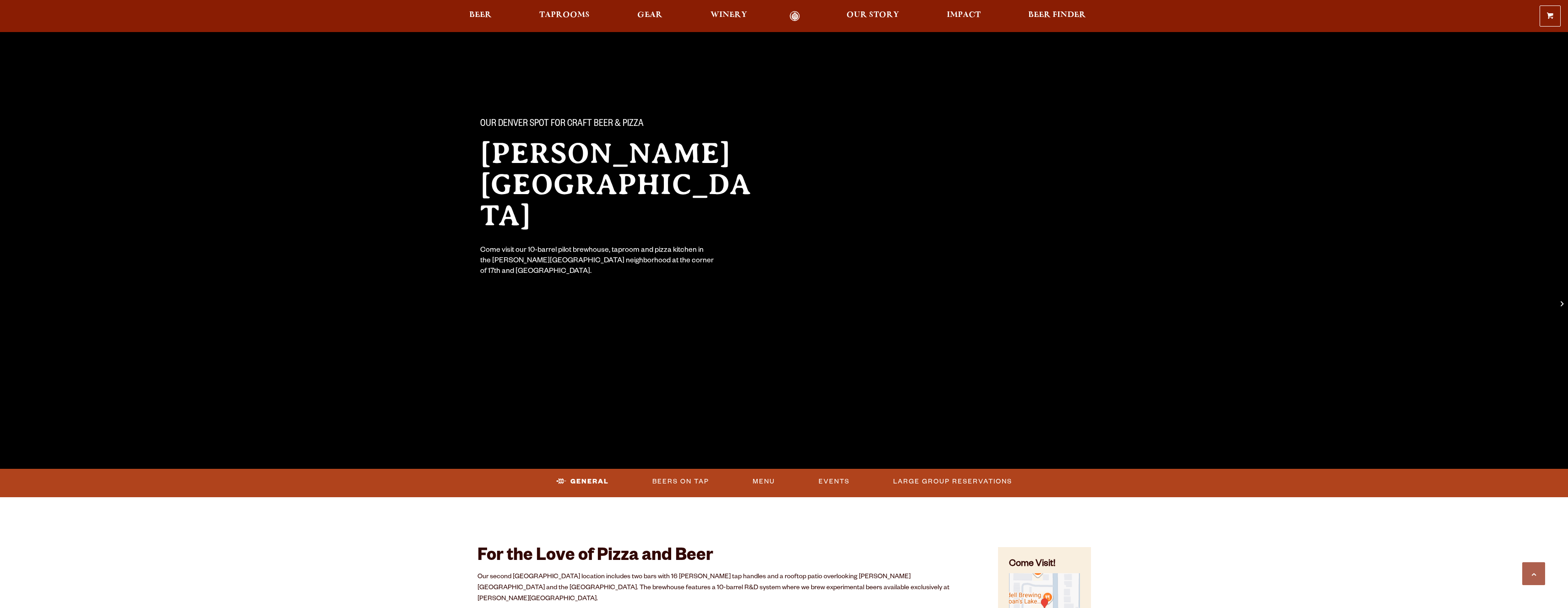
scroll to position [2242, 0]
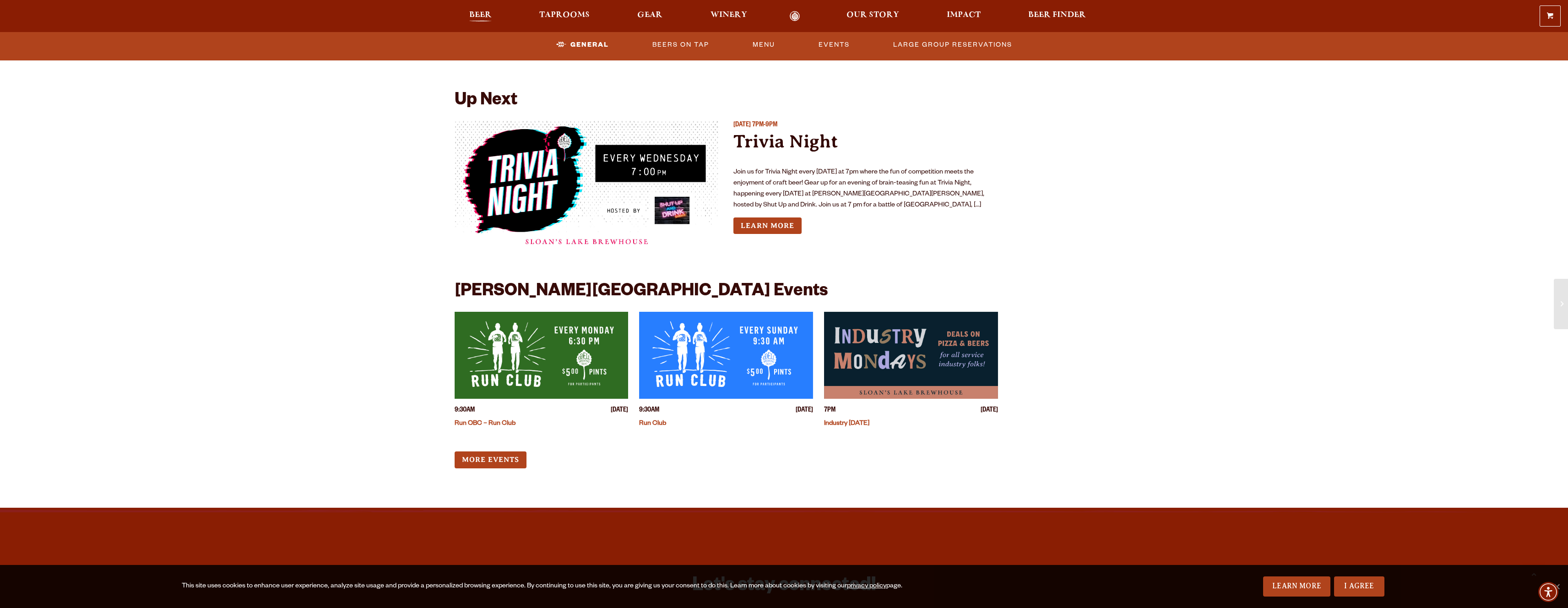
click at [479, 13] on span "Beer" at bounding box center [480, 15] width 23 height 7
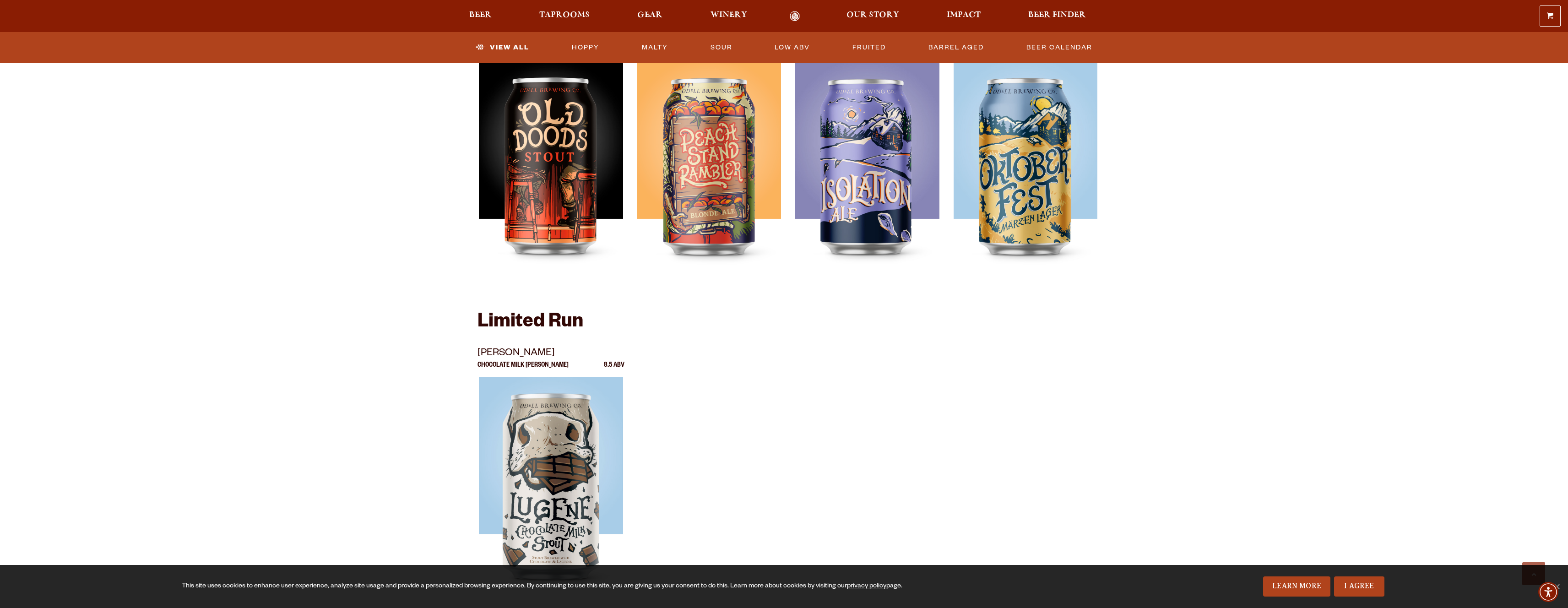
scroll to position [1311, 0]
click at [1415, 226] on section "Showing: 24 Beers Year Round [GEOGRAPHIC_DATA] Lager 4.7 ABV 90 Shilling Ale IPA" at bounding box center [784, 3] width 1568 height 1834
